Goal: Task Accomplishment & Management: Manage account settings

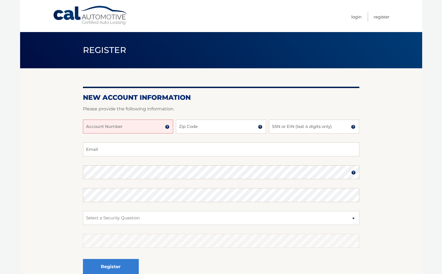
click at [116, 127] on input "Account Number" at bounding box center [128, 127] width 90 height 14
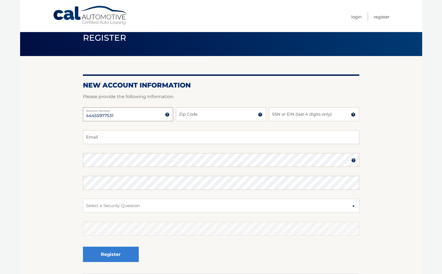
scroll to position [13, 0]
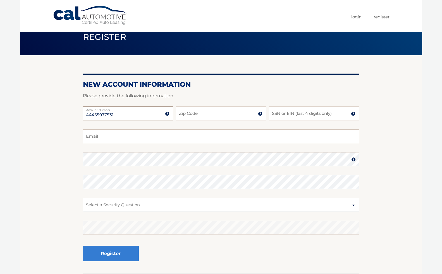
type input "44455977531"
type input "9"
type input "07470"
click at [334, 127] on div "44455977531 Account Number 11 digit account number provided on your coupon book…" at bounding box center [221, 118] width 276 height 23
click at [309, 114] on input "SSN or EIN (last 4 digits only)" at bounding box center [314, 114] width 90 height 14
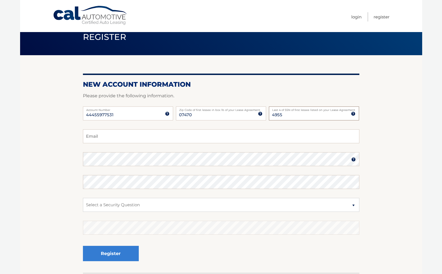
type input "4955"
type input "crawford.todd30@gmail.com"
click at [59, 152] on section "New Account Information Please provide the following information. 44455977531 A…" at bounding box center [221, 164] width 402 height 218
click at [67, 161] on section "New Account Information Please provide the following information. 44455977531 A…" at bounding box center [221, 164] width 402 height 218
click at [67, 188] on section "New Account Information Please provide the following information. 44455977531 A…" at bounding box center [221, 164] width 402 height 218
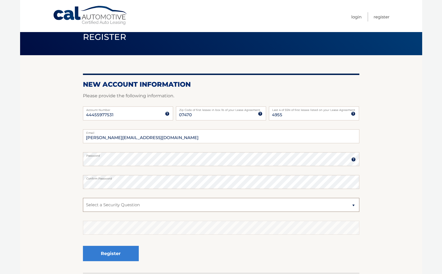
select select "4"
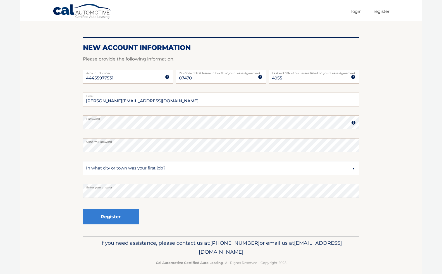
scroll to position [50, 0]
click at [183, 223] on div "Register" at bounding box center [221, 217] width 276 height 20
click at [106, 220] on button "Register" at bounding box center [111, 216] width 56 height 15
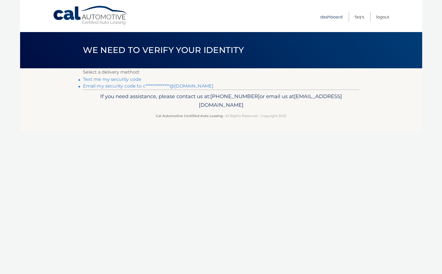
click at [331, 18] on link "Dashboard" at bounding box center [331, 16] width 22 height 9
click at [126, 87] on link "**********" at bounding box center [148, 85] width 131 height 5
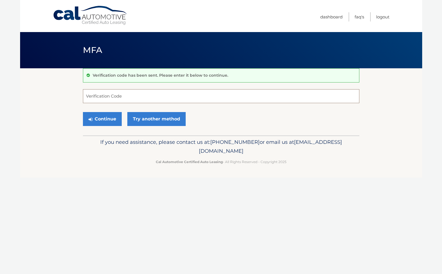
click at [182, 96] on input "Verification Code" at bounding box center [221, 96] width 276 height 14
paste input "429417"
click at [97, 120] on button "Continue" at bounding box center [102, 119] width 39 height 14
click at [58, 111] on section "Verification code has been sent. Please enter it below to continue. 429417 Veri…" at bounding box center [221, 101] width 402 height 67
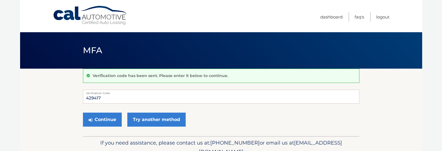
click at [110, 93] on label "Verification Code" at bounding box center [221, 91] width 276 height 4
click at [110, 93] on input "429417" at bounding box center [221, 96] width 276 height 14
click at [106, 98] on input "429417" at bounding box center [221, 96] width 276 height 14
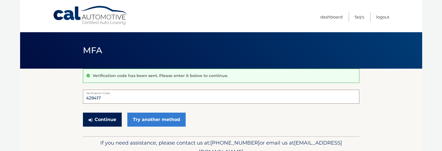
type input "429417"
click at [112, 118] on button "Continue" at bounding box center [102, 119] width 39 height 14
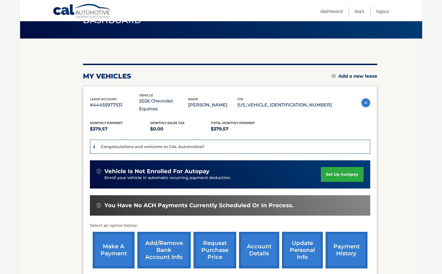
scroll to position [30, 0]
click at [389, 95] on section "You are registered for this site, but you haven't enrolled in online payments. …" at bounding box center [221, 167] width 402 height 256
click at [25, 119] on section "You are registered for this site, but you haven't enrolled in online payments. …" at bounding box center [221, 167] width 402 height 256
click at [331, 150] on link "set up autopay" at bounding box center [342, 174] width 42 height 15
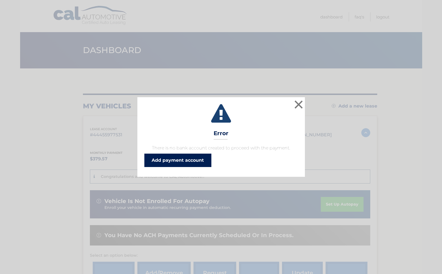
click at [195, 162] on link "Add payment account" at bounding box center [177, 160] width 67 height 13
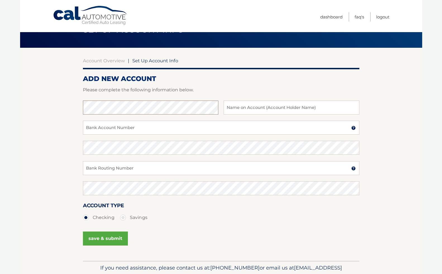
scroll to position [21, 0]
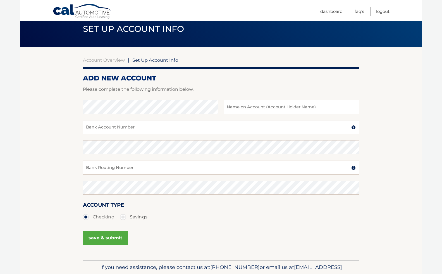
click at [130, 127] on input "Bank Account Number" at bounding box center [221, 127] width 276 height 14
type input "Wells Fargo"
click at [78, 128] on section "Account Overview | Set Up Account Info ADD NEW ACCOUNT Please complete the foll…" at bounding box center [221, 153] width 402 height 213
click at [283, 109] on input "text" at bounding box center [291, 107] width 135 height 14
type input "Todd"
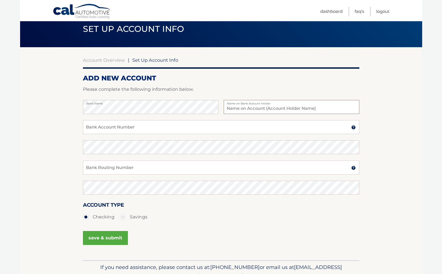
type input "Todd Crafword"
click at [286, 111] on input "Todd Crafword" at bounding box center [291, 107] width 135 height 14
click at [110, 127] on input "Bank Account Number" at bounding box center [221, 127] width 276 height 14
drag, startPoint x: 135, startPoint y: 129, endPoint x: 72, endPoint y: 128, distance: 63.1
click at [72, 128] on section "Account Overview | Set Up Account Info ADD NEW ACCOUNT Please complete the foll…" at bounding box center [221, 153] width 402 height 213
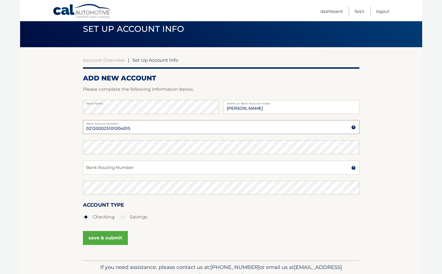
type input "021200025101004015"
click at [108, 168] on input "Bank Routing Number" at bounding box center [221, 168] width 276 height 14
type input "2884"
click at [172, 227] on div "Account Type Checking Savings" at bounding box center [221, 215] width 276 height 28
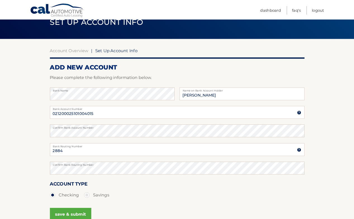
scroll to position [26, 0]
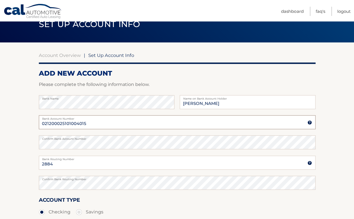
drag, startPoint x: 64, startPoint y: 123, endPoint x: 98, endPoint y: 123, distance: 34.1
click at [98, 123] on input "021200025101004015" at bounding box center [177, 122] width 276 height 14
type input "021200025"
click at [41, 164] on input "2884" at bounding box center [177, 163] width 276 height 14
paste input "101004015"
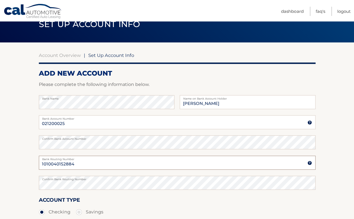
type input "1010040152884"
drag, startPoint x: 70, startPoint y: 124, endPoint x: 38, endPoint y: 124, distance: 32.1
click at [38, 124] on section "Account Overview | Set Up Account Info ADD NEW ACCOUNT Please complete the foll…" at bounding box center [177, 148] width 354 height 213
type input "021200025"
click at [28, 144] on section "Account Overview | Set Up Account Info ADD NEW ACCOUNT Please complete the foll…" at bounding box center [177, 148] width 354 height 213
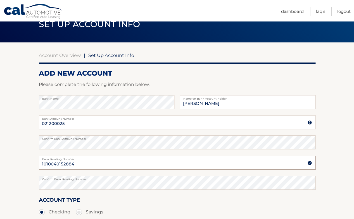
click at [82, 160] on input "1010040152884" at bounding box center [177, 163] width 276 height 14
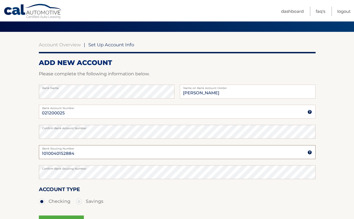
scroll to position [40, 0]
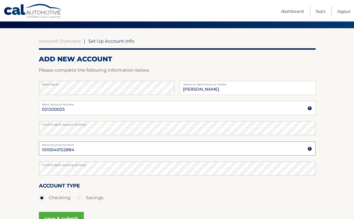
drag, startPoint x: 66, startPoint y: 147, endPoint x: 29, endPoint y: 148, distance: 36.9
click at [29, 148] on section "Account Overview | Set Up Account Info ADD NEW ACCOUNT Please complete the foll…" at bounding box center [177, 134] width 354 height 213
click at [26, 167] on section "Account Overview | Set Up Account Info ADD NEW ACCOUNT Please complete the foll…" at bounding box center [177, 134] width 354 height 213
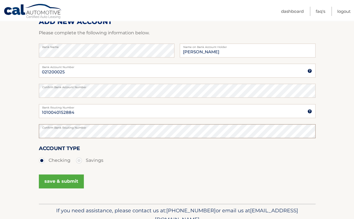
scroll to position [78, 0]
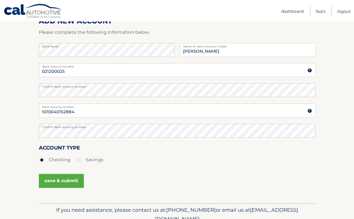
click at [50, 181] on button "save & submit" at bounding box center [61, 181] width 45 height 14
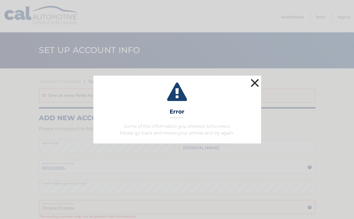
click at [252, 82] on button "×" at bounding box center [254, 82] width 11 height 11
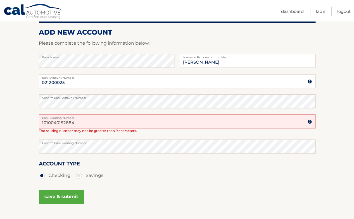
scroll to position [86, 0]
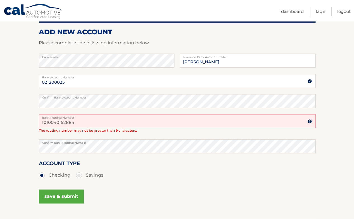
drag, startPoint x: 81, startPoint y: 119, endPoint x: 36, endPoint y: 120, distance: 44.7
click at [36, 120] on section "Account Overview | Set Up Account Info One or more fields have an error. ADD NE…" at bounding box center [177, 100] width 354 height 237
click at [35, 145] on section "Account Overview | Set Up Account Info One or more fields have an error. ADD NE…" at bounding box center [177, 100] width 354 height 237
click at [52, 121] on input "Bank Routing Number" at bounding box center [177, 121] width 276 height 14
paste input "1010040152884"
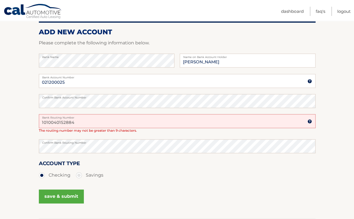
click at [11, 129] on section "Account Overview | Set Up Account Info One or more fields have an error. ADD NE…" at bounding box center [177, 100] width 354 height 237
click at [103, 124] on input "1010040152884" at bounding box center [177, 121] width 276 height 14
click at [90, 123] on input "1010040152884" at bounding box center [177, 121] width 276 height 14
type input "1"
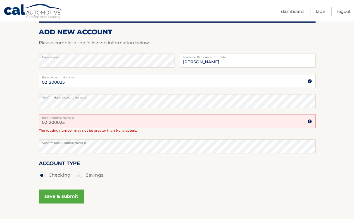
type input "021200025"
click at [93, 79] on input "021200025" at bounding box center [177, 81] width 276 height 14
type input "0"
type input "1010040152884"
click at [89, 123] on input "021200025" at bounding box center [177, 121] width 276 height 14
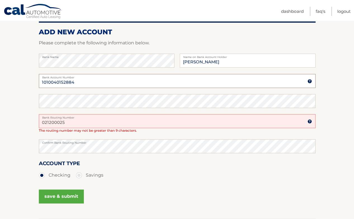
click at [73, 81] on input "1010040152884" at bounding box center [177, 81] width 276 height 14
drag, startPoint x: 67, startPoint y: 120, endPoint x: 32, endPoint y: 119, distance: 34.9
click at [32, 119] on section "Account Overview | Set Up Account Info One or more fields have an error. ADD NE…" at bounding box center [177, 100] width 354 height 237
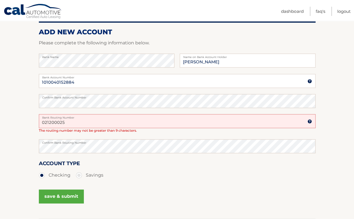
click at [60, 143] on label "Confirm Bank Routing Number" at bounding box center [177, 141] width 276 height 4
click at [102, 162] on div "Account Type Checking Savings" at bounding box center [177, 170] width 276 height 22
click at [111, 122] on input "021200025" at bounding box center [177, 121] width 276 height 14
click at [56, 197] on button "save & submit" at bounding box center [61, 197] width 45 height 14
click at [56, 195] on button "save & submit" at bounding box center [61, 197] width 45 height 14
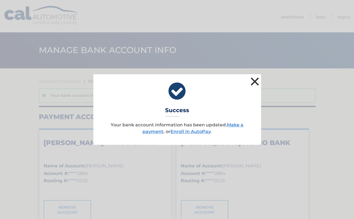
click at [253, 82] on button "×" at bounding box center [254, 81] width 11 height 11
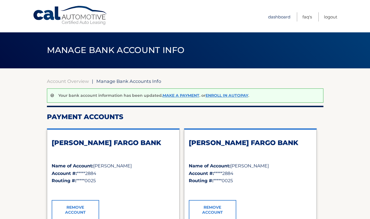
click at [273, 16] on link "Dashboard" at bounding box center [279, 16] width 22 height 9
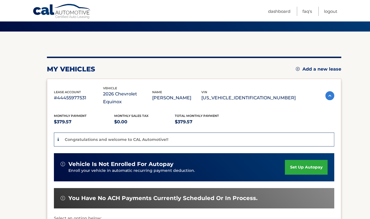
scroll to position [40, 0]
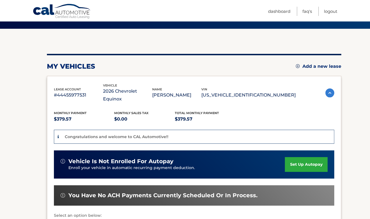
click at [300, 157] on link "set up autopay" at bounding box center [306, 164] width 42 height 15
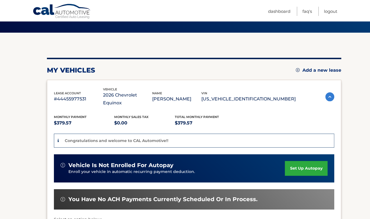
scroll to position [35, 0]
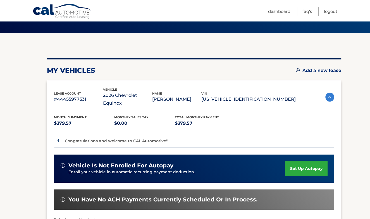
click at [296, 163] on link "set up autopay" at bounding box center [306, 168] width 42 height 15
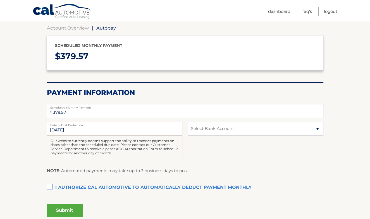
scroll to position [57, 0]
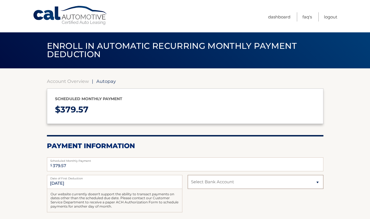
select select "YjU3OThiNDAtNmNkZC00OGRkLTlkMmQtMzk2OWUxMzNmMjhi"
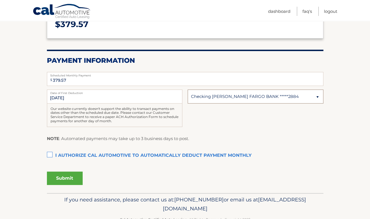
scroll to position [89, 0]
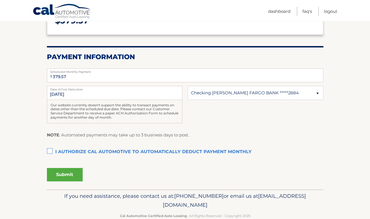
click at [51, 151] on label "I authorize cal automotive to automatically deduct payment monthly This checkbo…" at bounding box center [185, 152] width 276 height 11
click at [0, 0] on input "I authorize cal automotive to automatically deduct payment monthly This checkbo…" at bounding box center [0, 0] width 0 height 0
click at [74, 171] on button "Submit" at bounding box center [65, 174] width 36 height 13
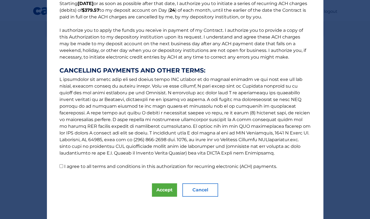
scroll to position [51, 0]
click at [154, 187] on button "Accept" at bounding box center [164, 189] width 25 height 13
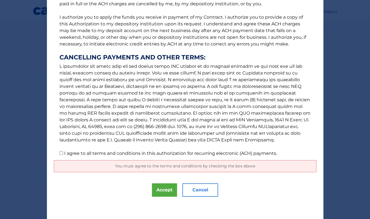
scroll to position [65, 0]
click at [61, 154] on input "I agree to all terms and conditions in this authorization for recurring electro…" at bounding box center [61, 153] width 4 height 4
checkbox input "true"
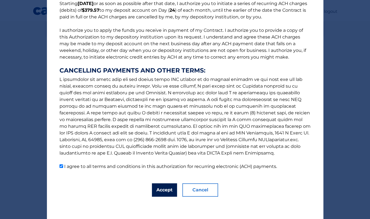
click at [163, 183] on button "Accept" at bounding box center [164, 189] width 25 height 13
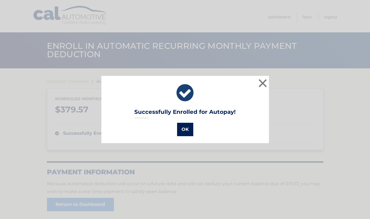
click at [179, 132] on button "OK" at bounding box center [185, 129] width 16 height 13
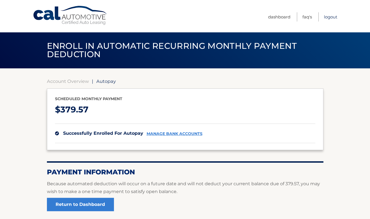
click at [332, 16] on link "Logout" at bounding box center [330, 16] width 13 height 9
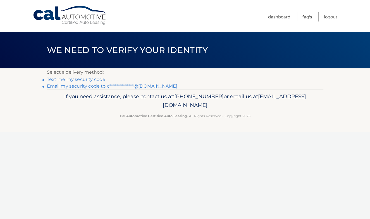
click at [75, 85] on link "**********" at bounding box center [112, 85] width 131 height 5
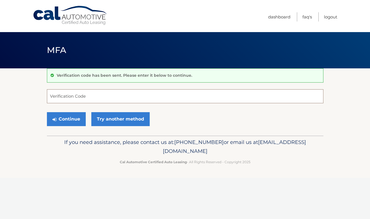
click at [134, 95] on input "Verification Code" at bounding box center [185, 96] width 276 height 14
paste input "919819"
click at [76, 121] on button "Continue" at bounding box center [66, 119] width 39 height 14
click at [50, 97] on input "919819" at bounding box center [185, 96] width 276 height 14
drag, startPoint x: 65, startPoint y: 97, endPoint x: 95, endPoint y: 95, distance: 30.8
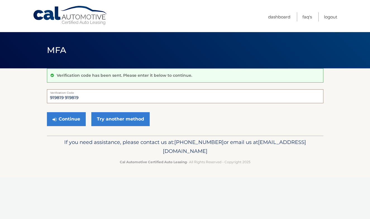
click at [95, 97] on input "919819 919819" at bounding box center [185, 96] width 276 height 14
type input "919819"
click at [72, 119] on button "Continue" at bounding box center [66, 119] width 39 height 14
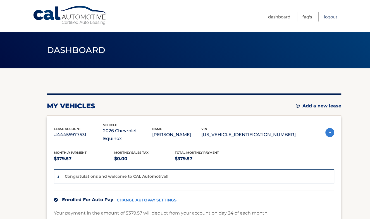
click at [329, 17] on link "Logout" at bounding box center [330, 16] width 13 height 9
